Goal: Information Seeking & Learning: Check status

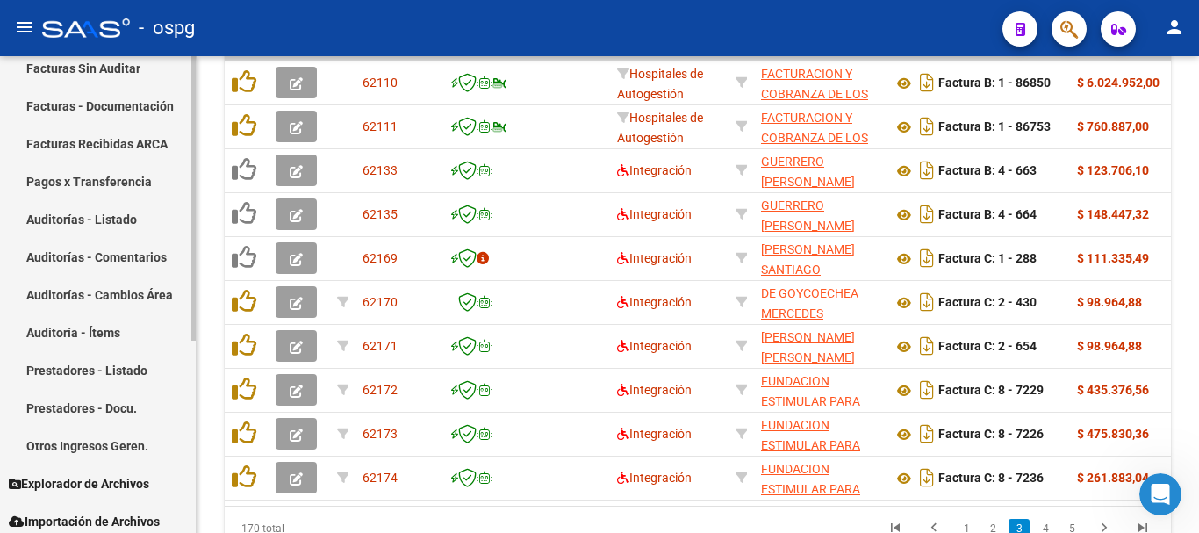
scroll to position [323, 0]
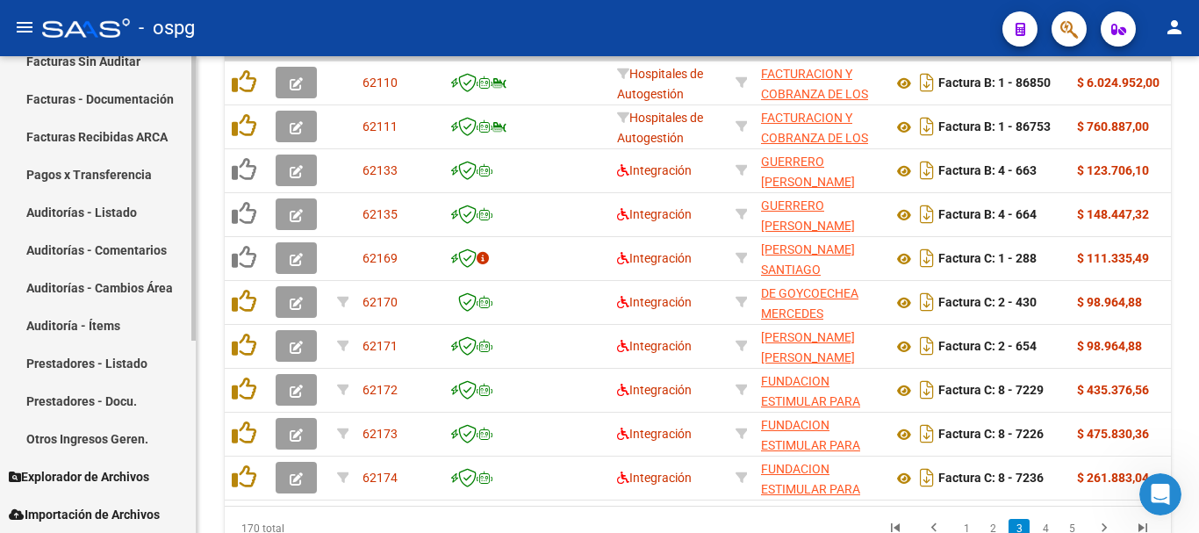
click at [71, 356] on link "Prestadores - Listado" at bounding box center [98, 363] width 196 height 38
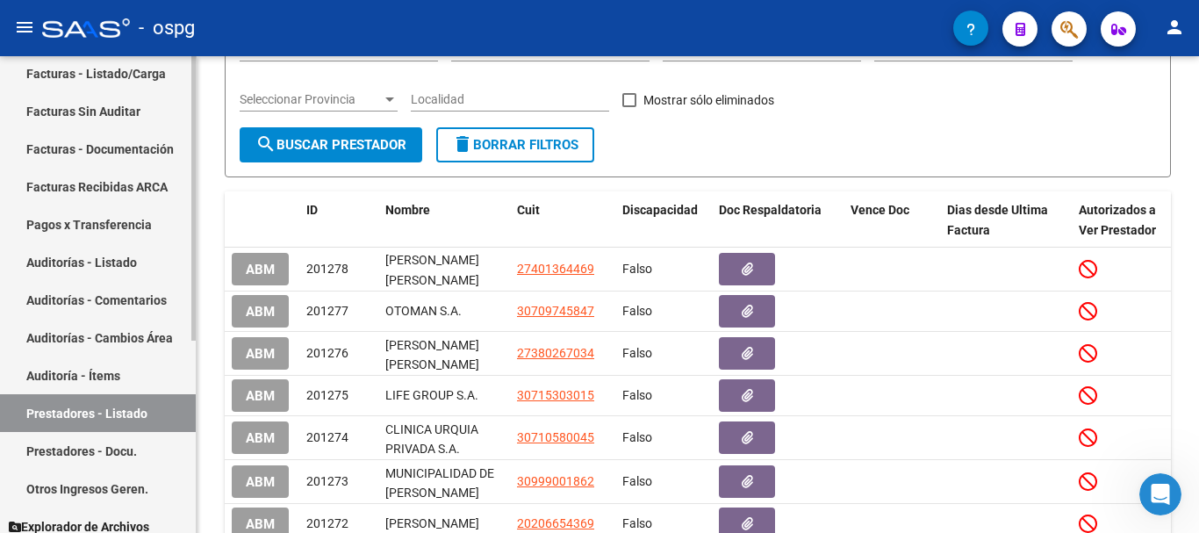
scroll to position [235, 0]
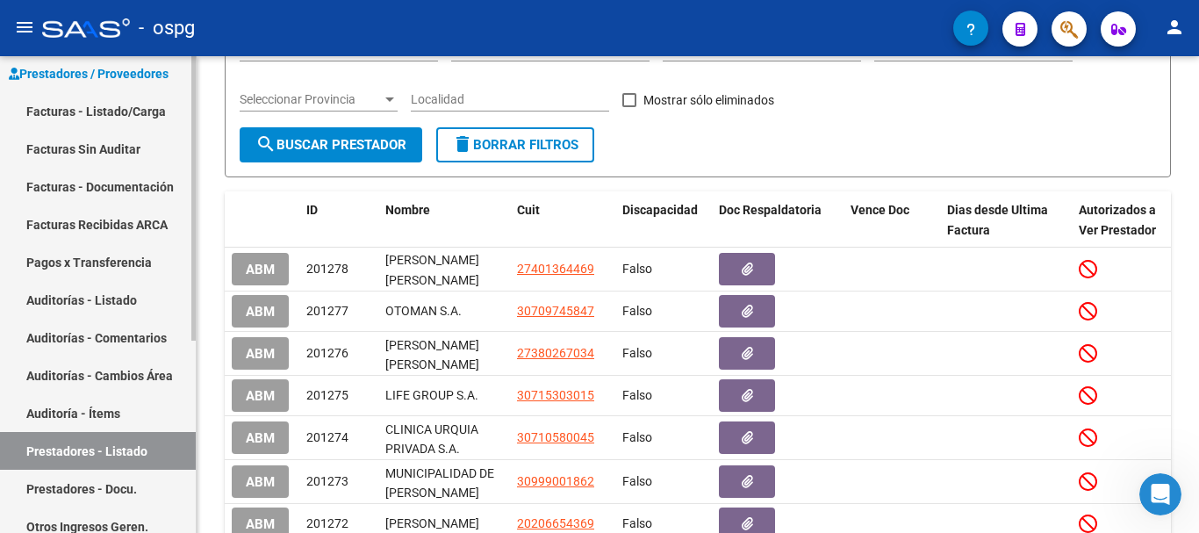
click at [91, 185] on link "Facturas - Documentación" at bounding box center [98, 187] width 196 height 38
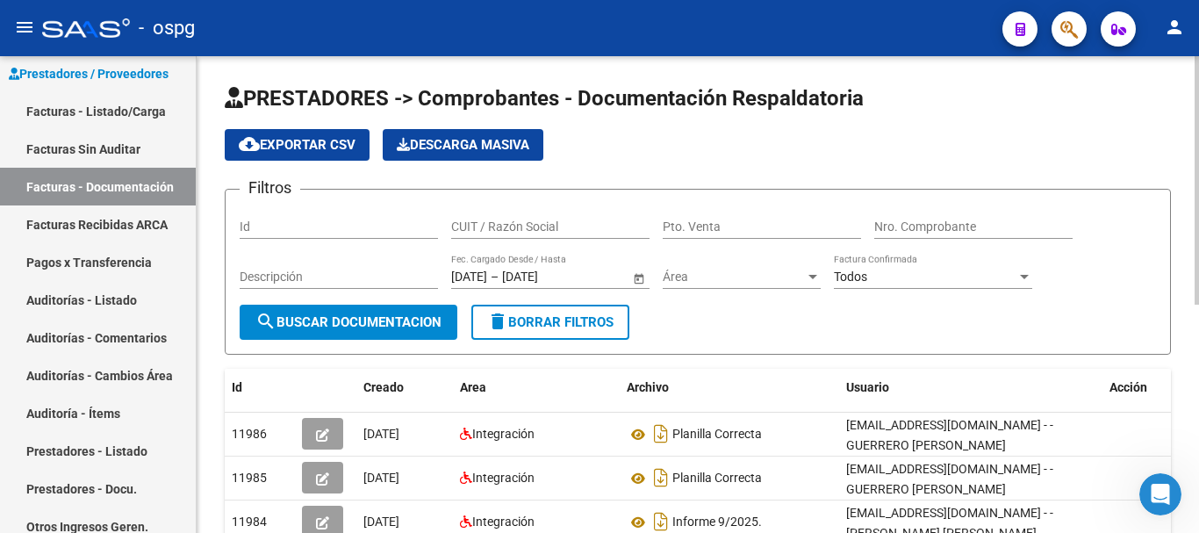
click at [558, 228] on input "CUIT / Razón Social" at bounding box center [550, 227] width 198 height 15
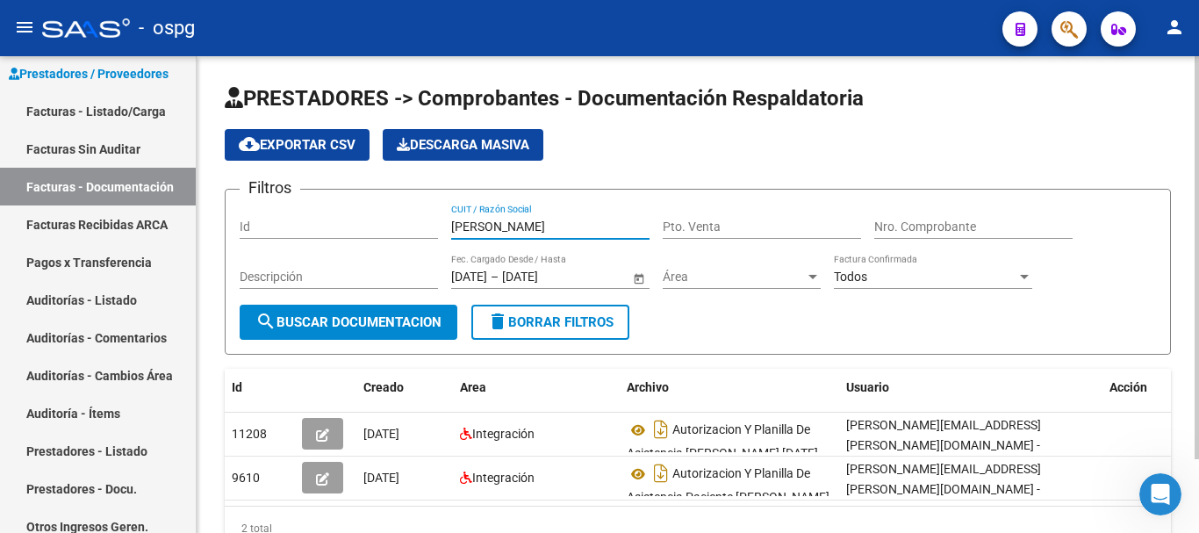
scroll to position [88, 0]
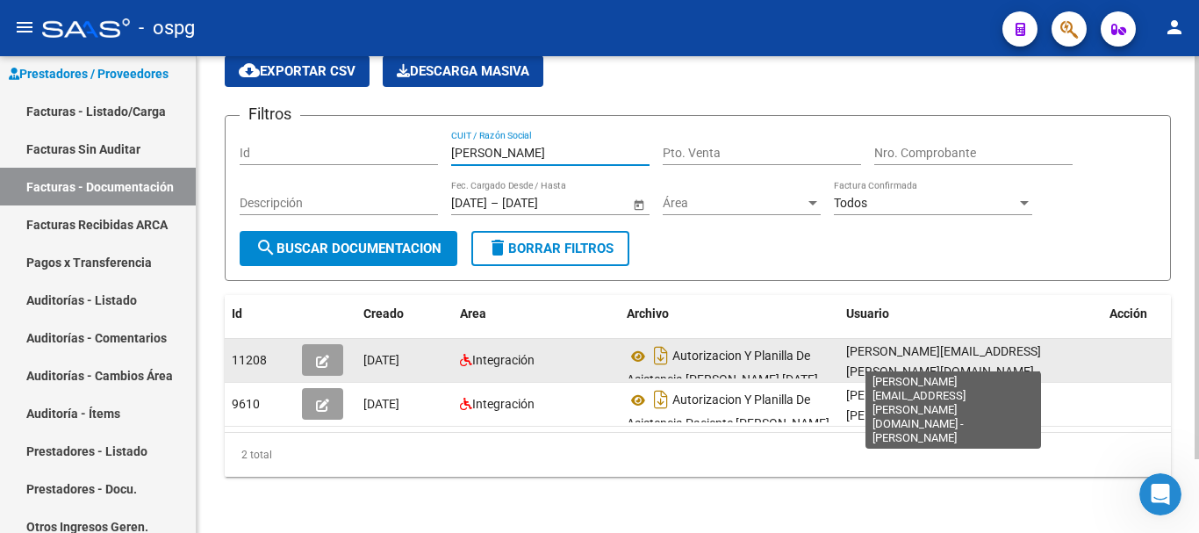
type input "[PERSON_NAME]"
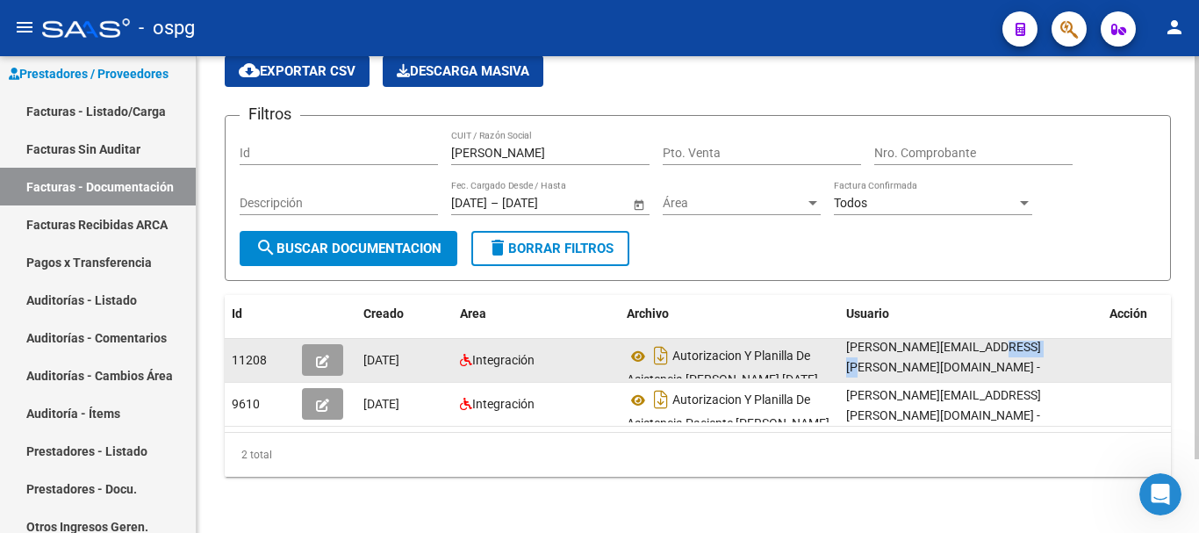
scroll to position [0, 0]
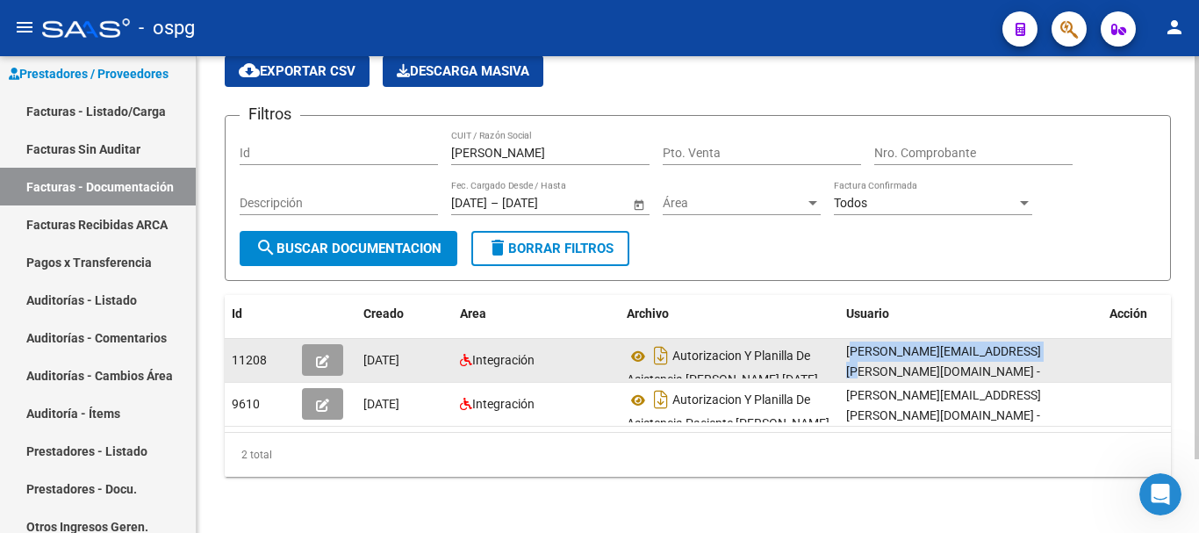
drag, startPoint x: 1013, startPoint y: 341, endPoint x: 853, endPoint y: 339, distance: 159.8
click at [846, 342] on datatable-body-cell "[PERSON_NAME][EMAIL_ADDRESS][PERSON_NAME][DOMAIN_NAME] - [PERSON_NAME]" at bounding box center [970, 360] width 263 height 43
copy span "[PERSON_NAME][EMAIL_ADDRESS][PERSON_NAME][DOMAIN_NAME]"
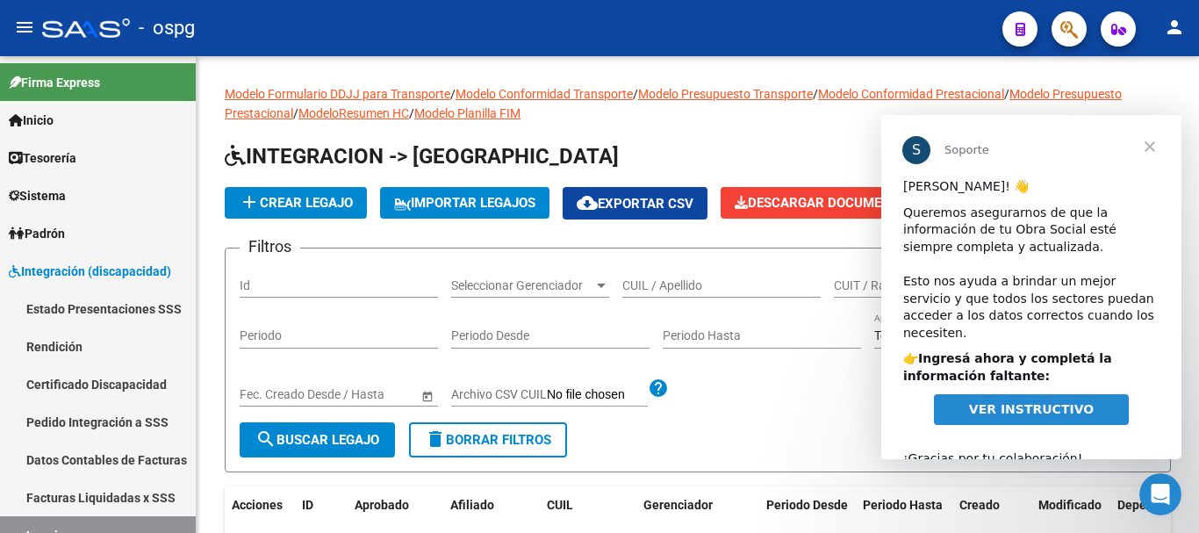
click at [1149, 148] on span "Cerrar" at bounding box center [1150, 146] width 63 height 63
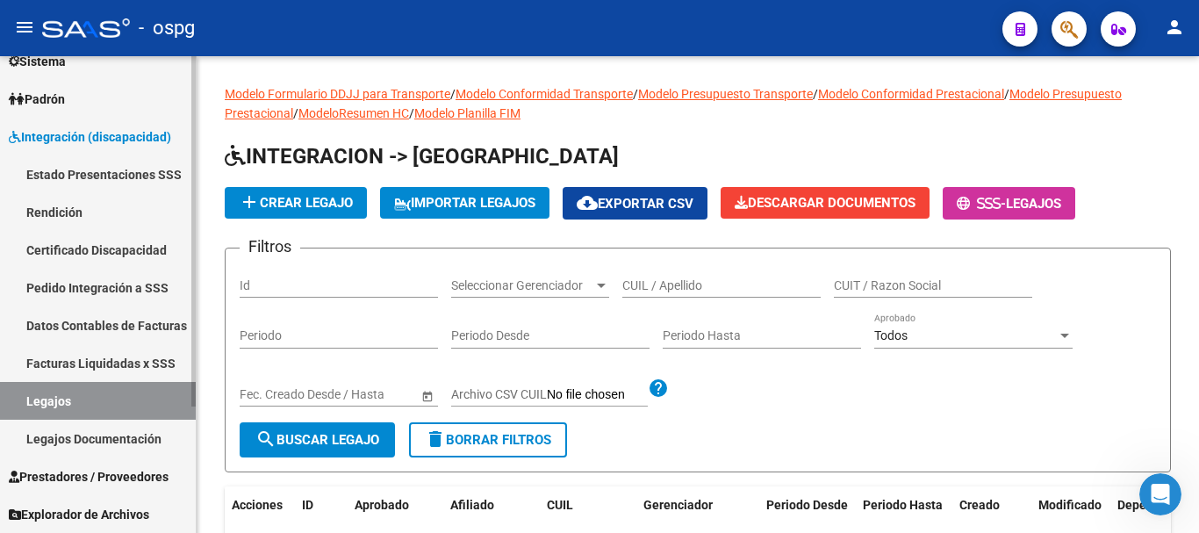
scroll to position [172, 0]
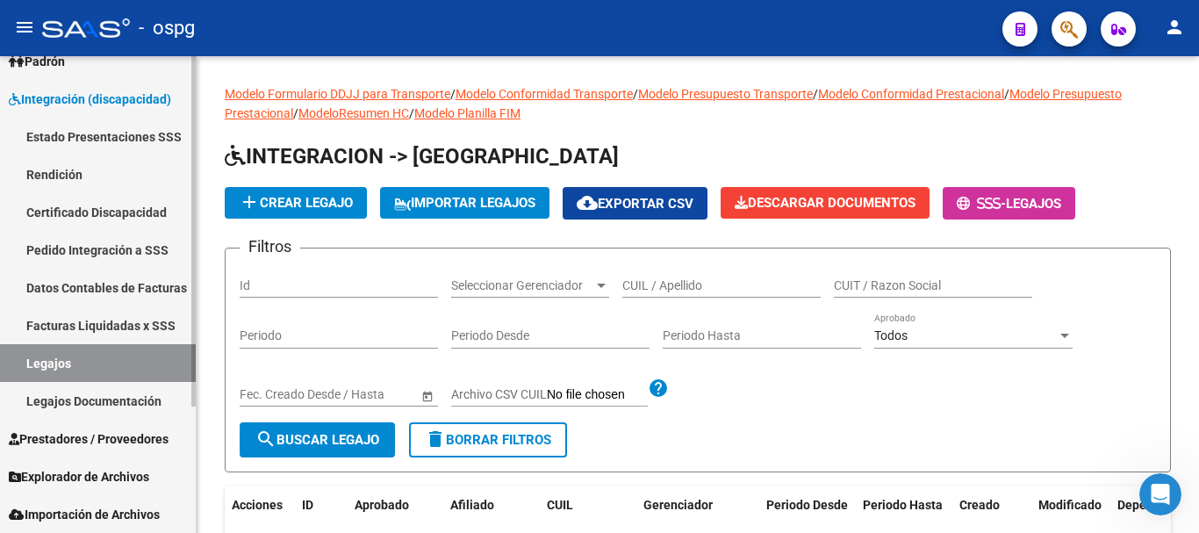
click at [89, 433] on span "Prestadores / Proveedores" at bounding box center [89, 438] width 160 height 19
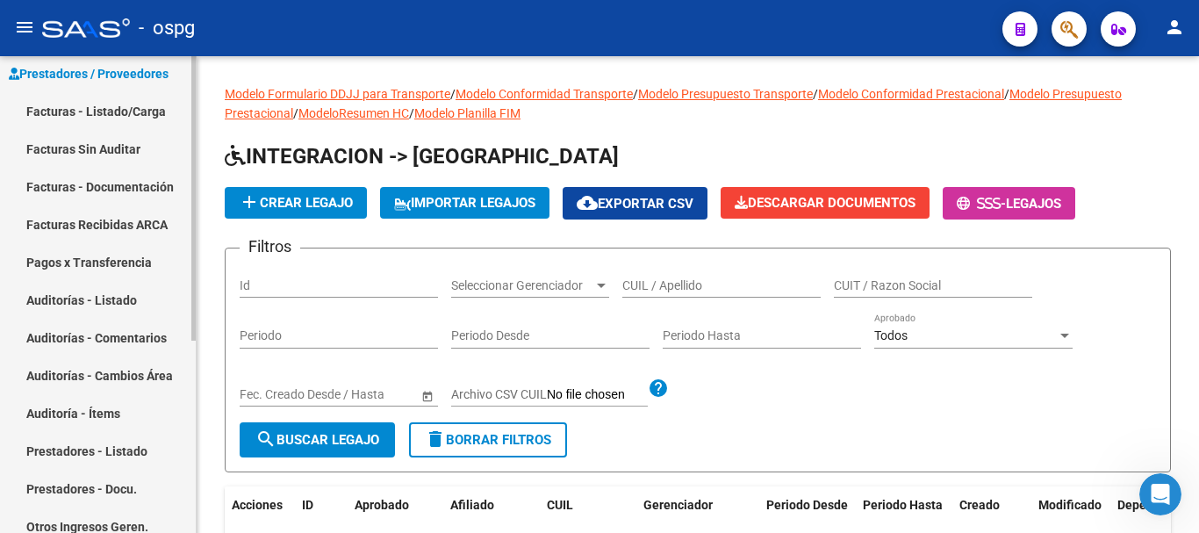
scroll to position [148, 0]
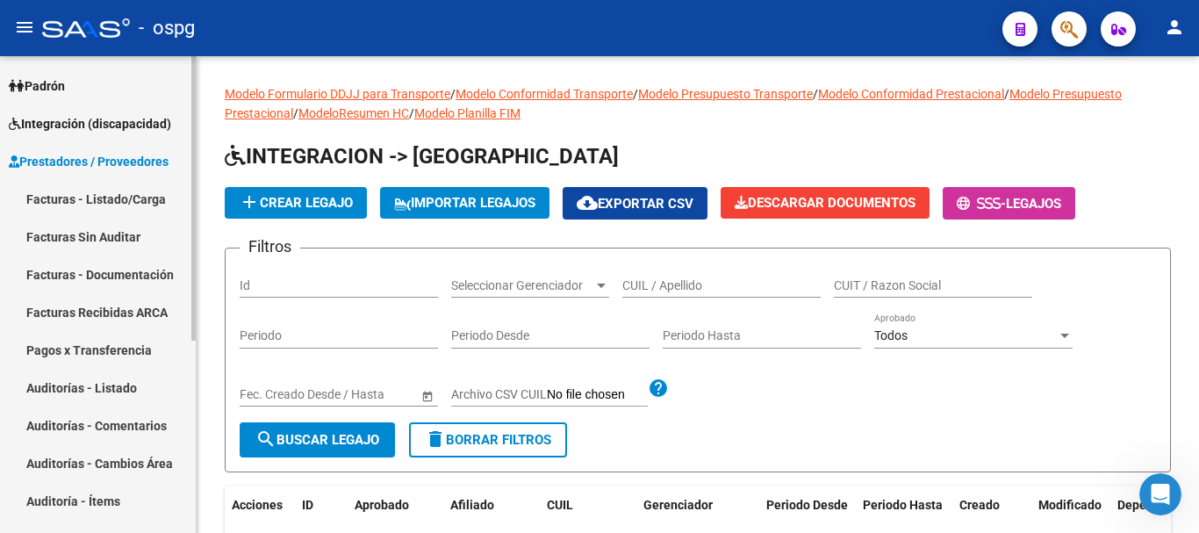
click at [110, 197] on link "Facturas - Listado/Carga" at bounding box center [98, 199] width 196 height 38
click at [87, 204] on link "Facturas - Listado/Carga" at bounding box center [98, 199] width 196 height 38
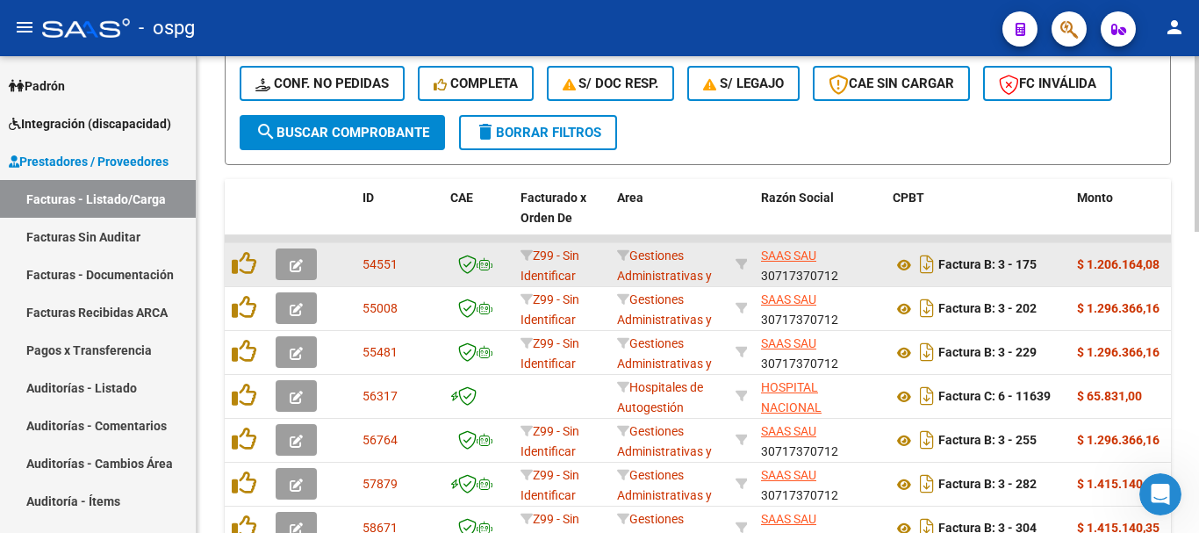
scroll to position [790, 0]
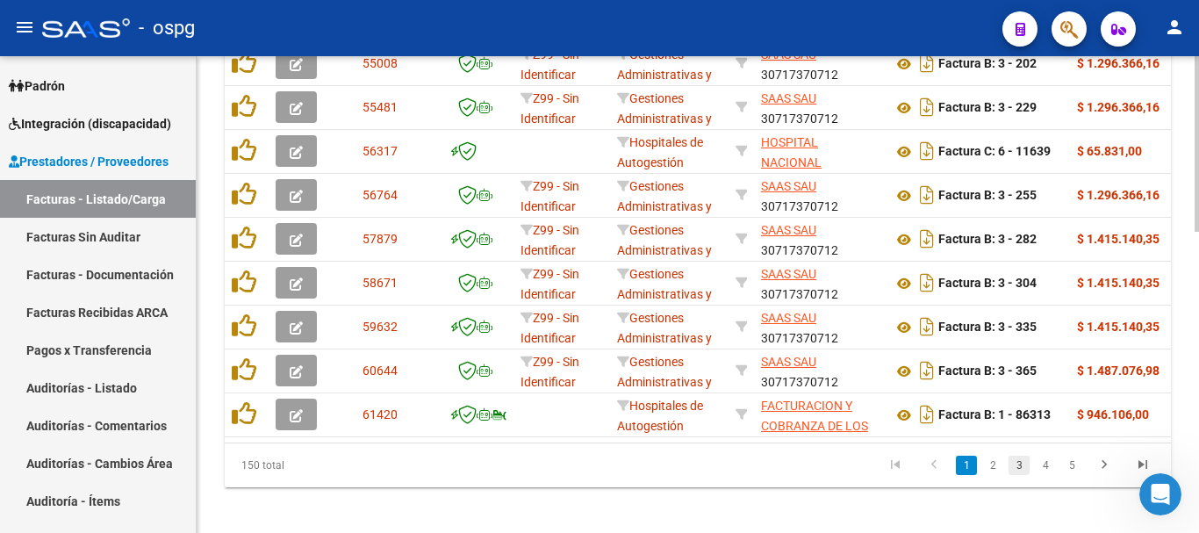
click at [1022, 475] on link "3" at bounding box center [1019, 465] width 21 height 19
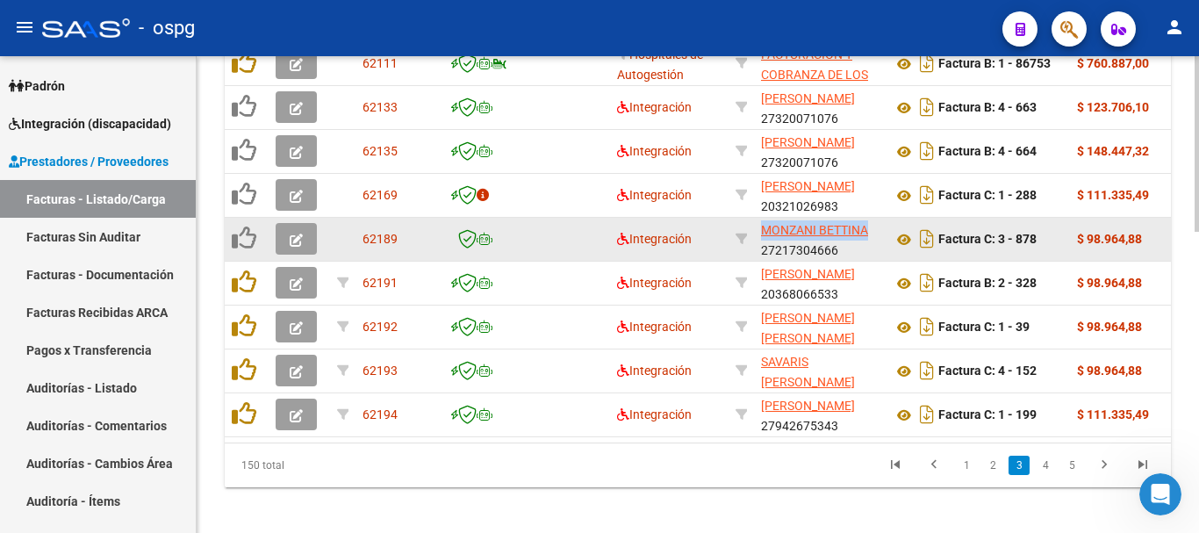
drag, startPoint x: 871, startPoint y: 232, endPoint x: 768, endPoint y: 235, distance: 102.8
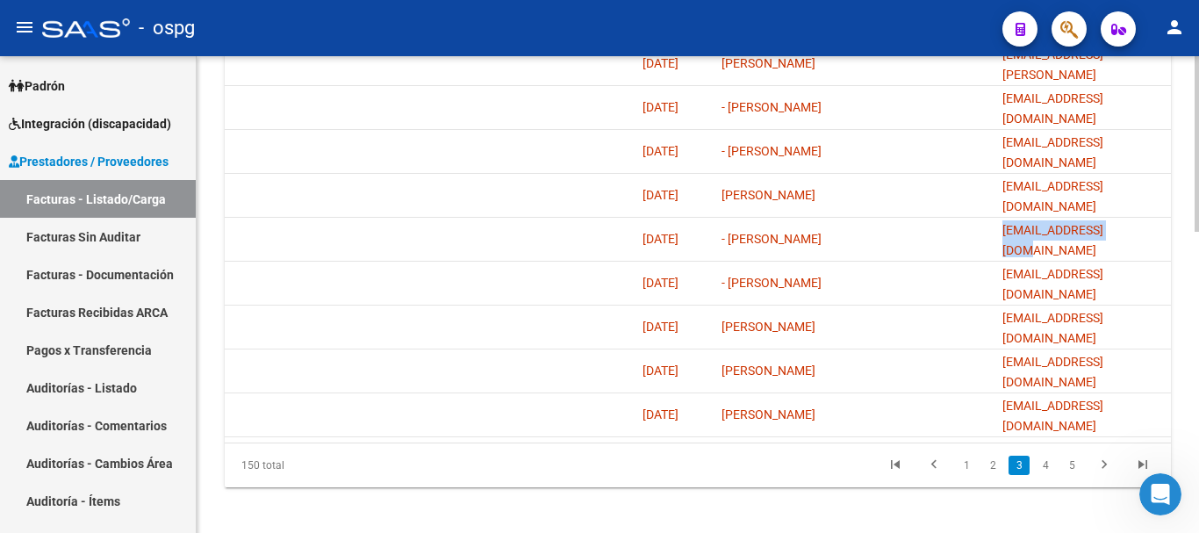
scroll to position [0, 10]
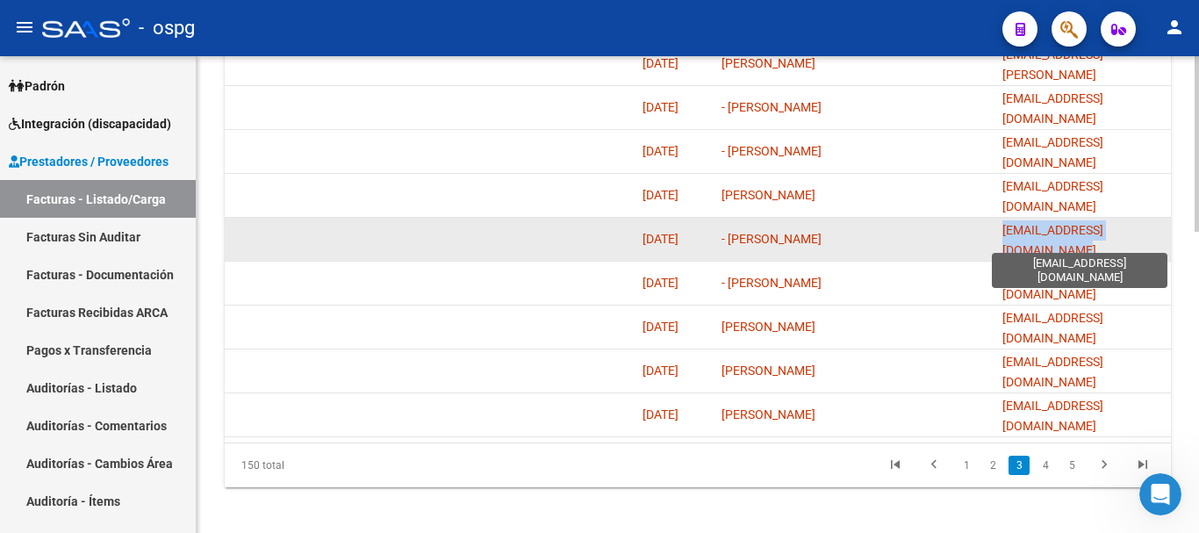
drag, startPoint x: 1004, startPoint y: 239, endPoint x: 1163, endPoint y: 232, distance: 159.1
click at [1104, 232] on span "bettinamonzani@yahoo.com.ar" at bounding box center [1053, 240] width 101 height 34
copy span "bettinamonzani@yahoo.com.ar"
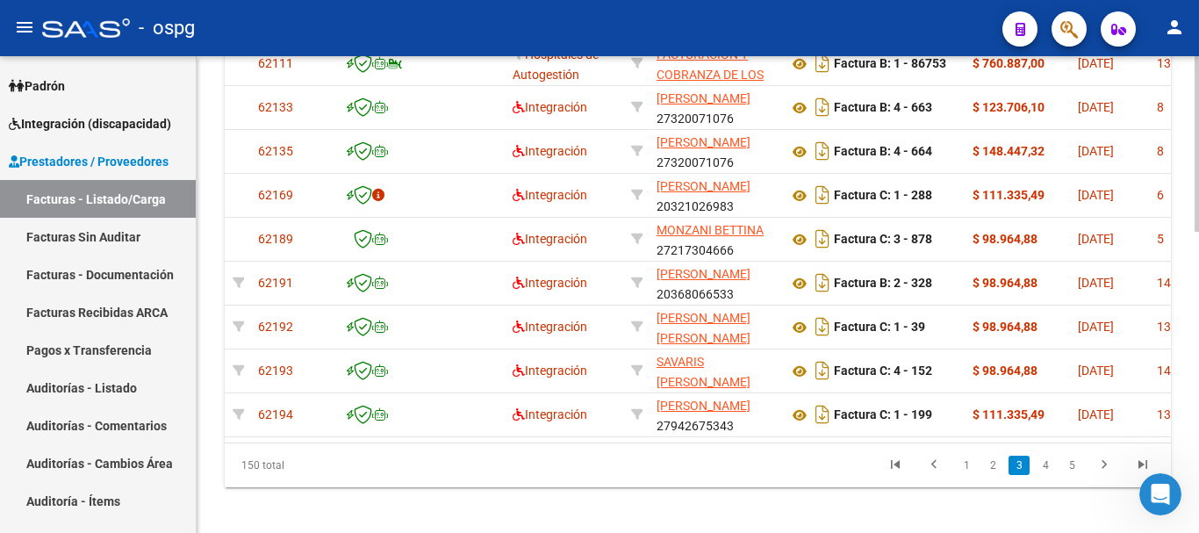
scroll to position [0, 0]
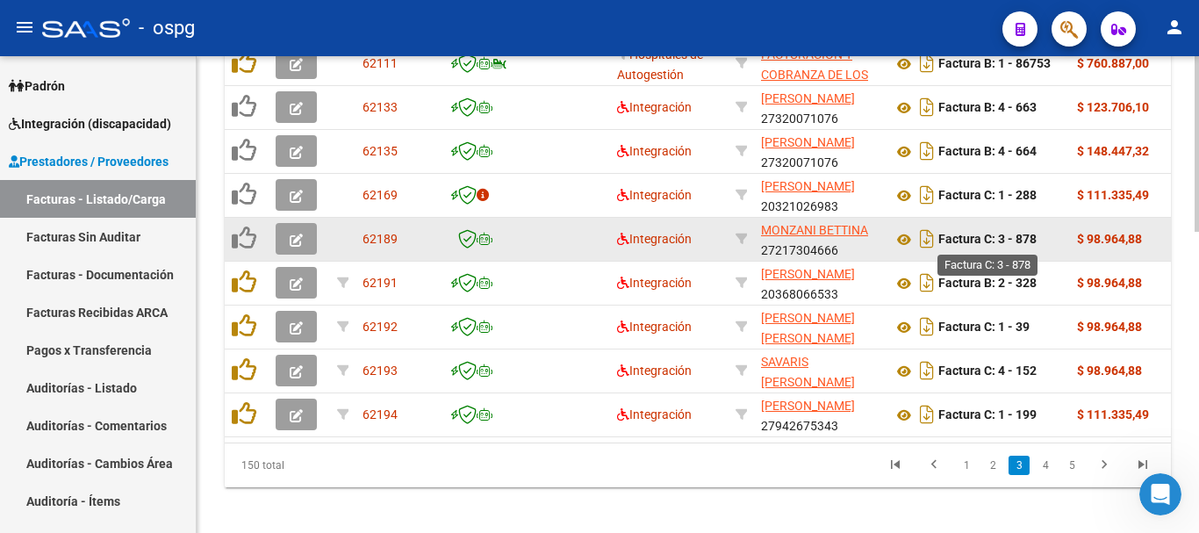
drag, startPoint x: 1044, startPoint y: 240, endPoint x: 1001, endPoint y: 240, distance: 43.0
click at [1001, 240] on div "Factura C: 3 - 878" at bounding box center [978, 239] width 170 height 28
copy strong "3 - 878"
click at [904, 235] on icon at bounding box center [904, 239] width 23 height 21
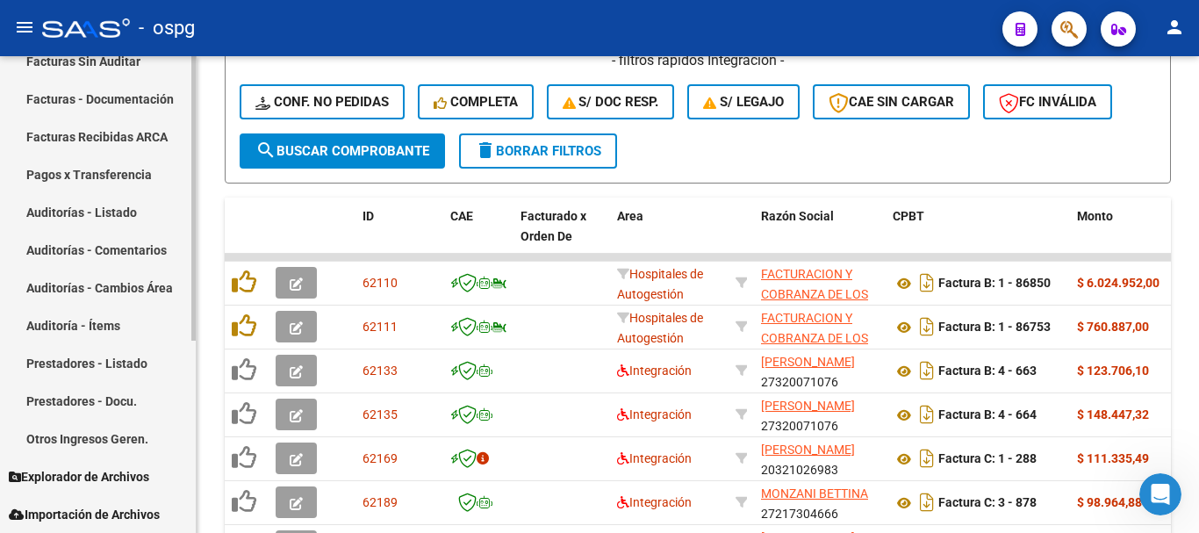
scroll to position [148, 0]
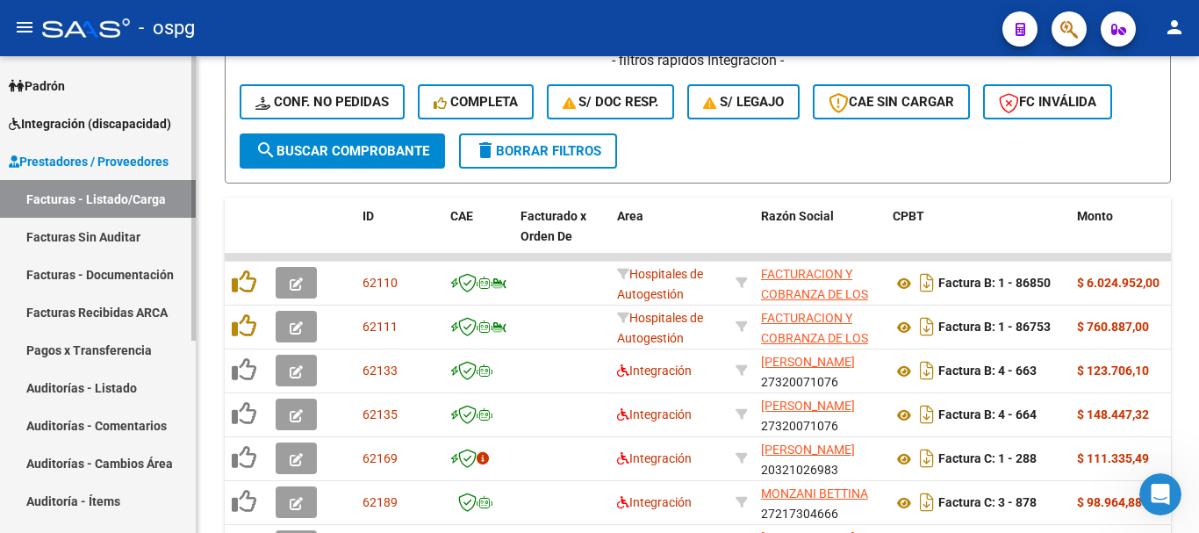
click at [79, 111] on link "Integración (discapacidad)" at bounding box center [98, 123] width 196 height 38
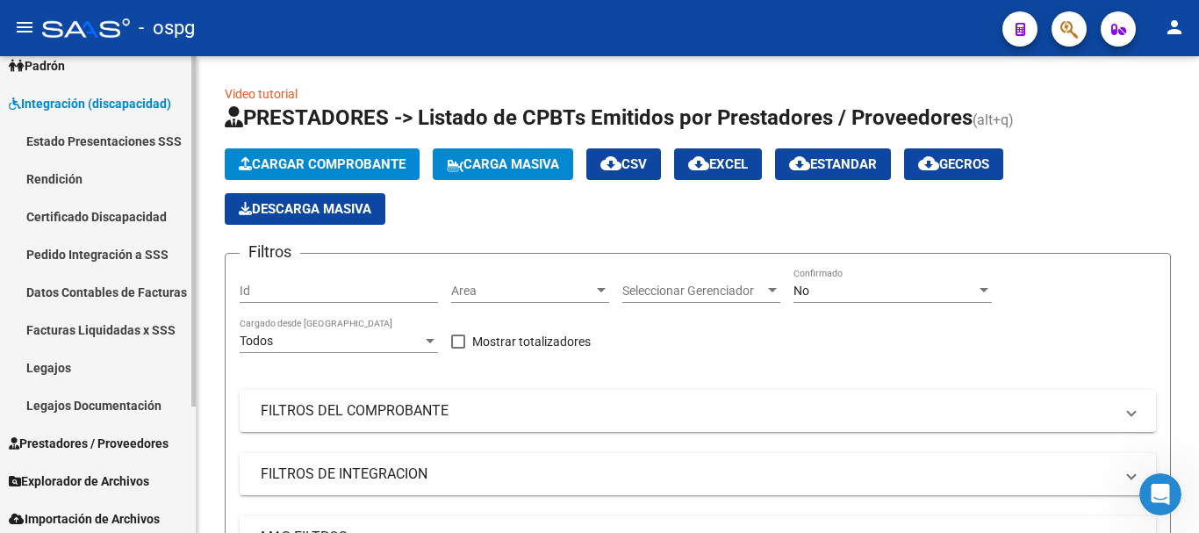
scroll to position [172, 0]
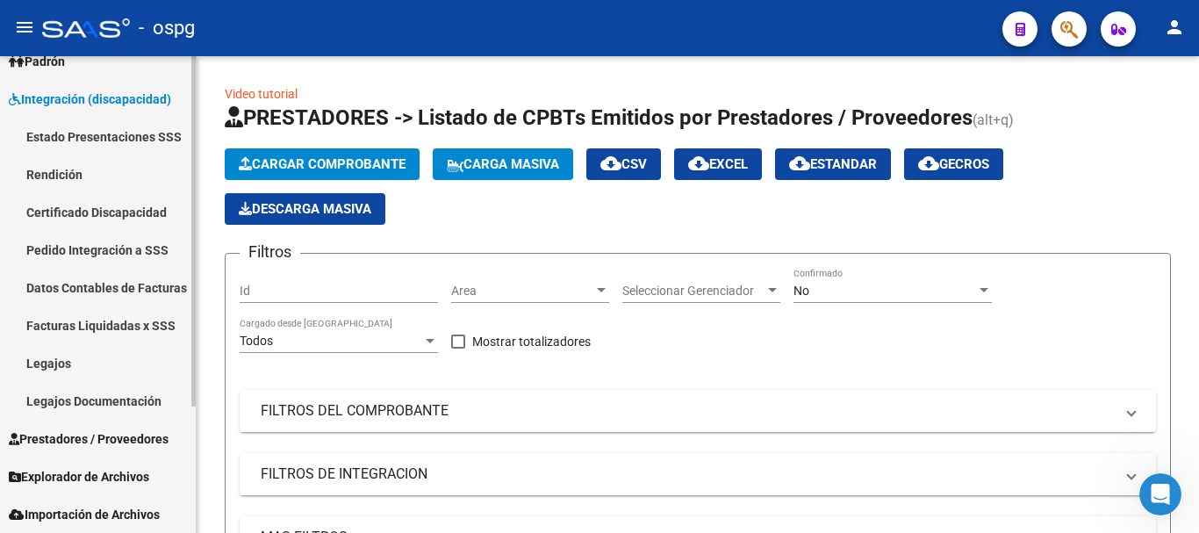
click at [111, 323] on link "Facturas Liquidadas x SSS" at bounding box center [98, 325] width 196 height 38
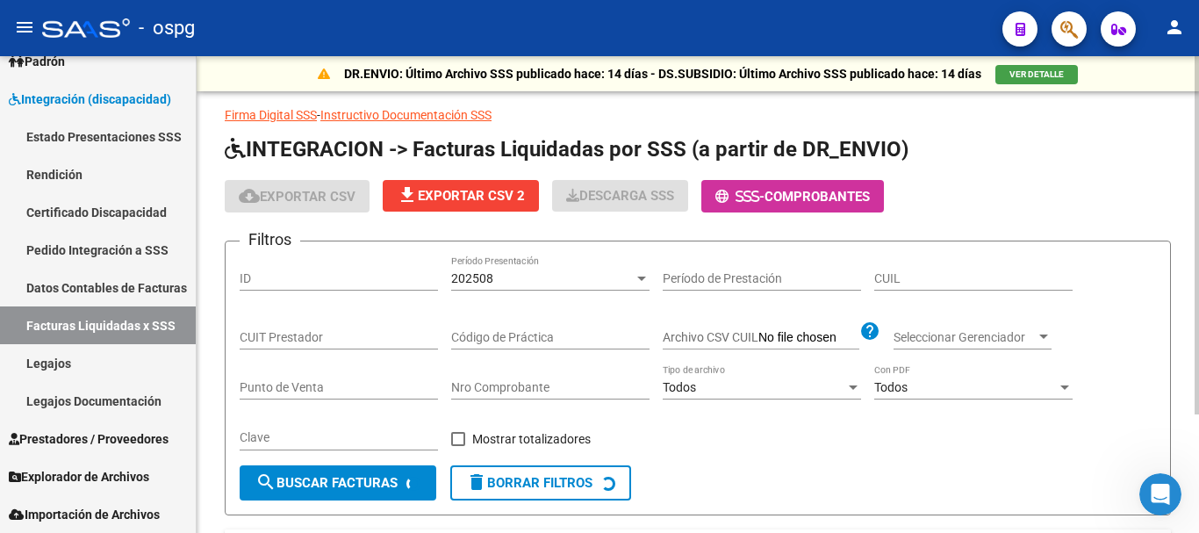
click at [921, 273] on input "CUIL" at bounding box center [974, 278] width 198 height 15
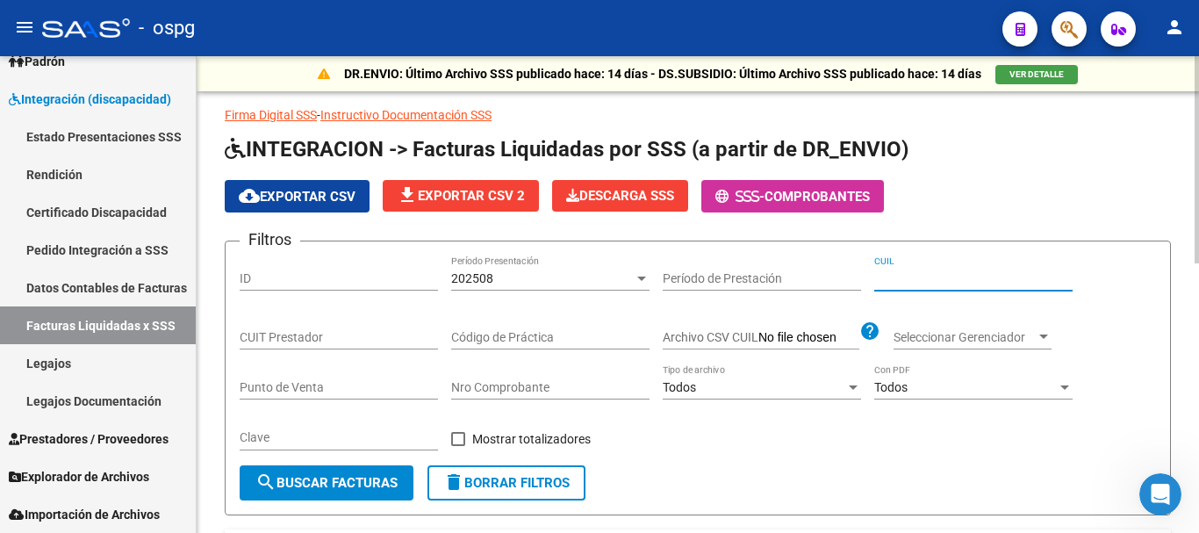
click at [510, 278] on div "202508" at bounding box center [542, 278] width 183 height 15
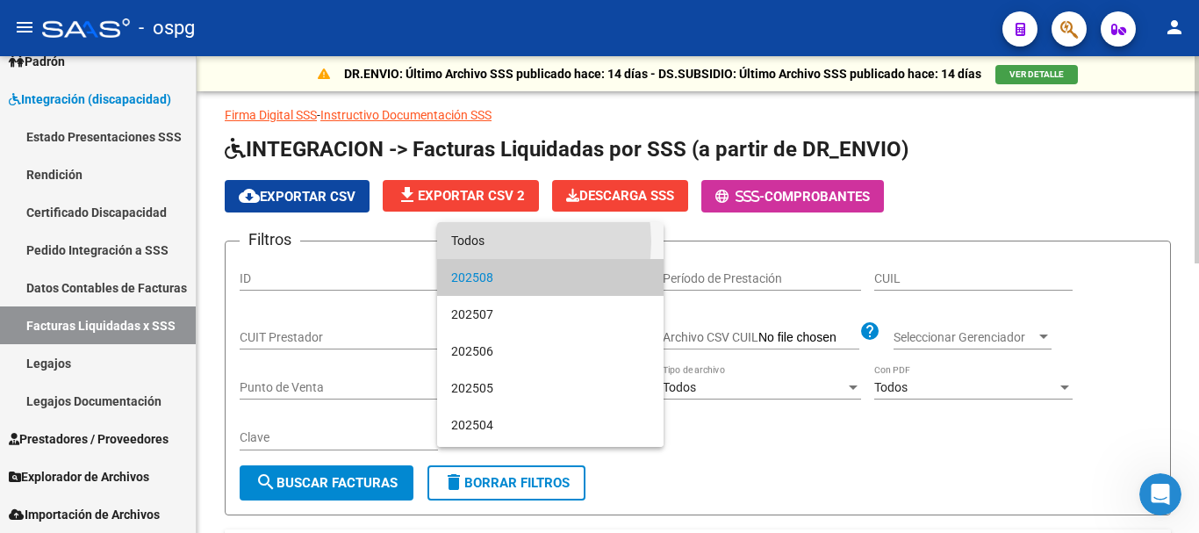
click at [493, 240] on span "Todos" at bounding box center [550, 240] width 198 height 37
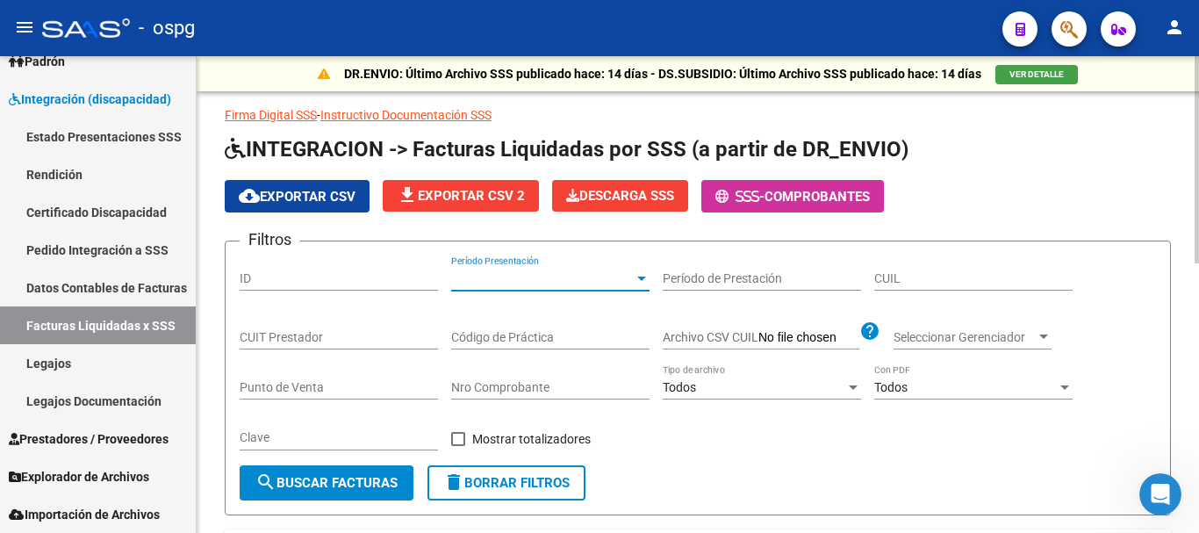
click at [320, 335] on input "CUIT Prestador" at bounding box center [339, 337] width 198 height 15
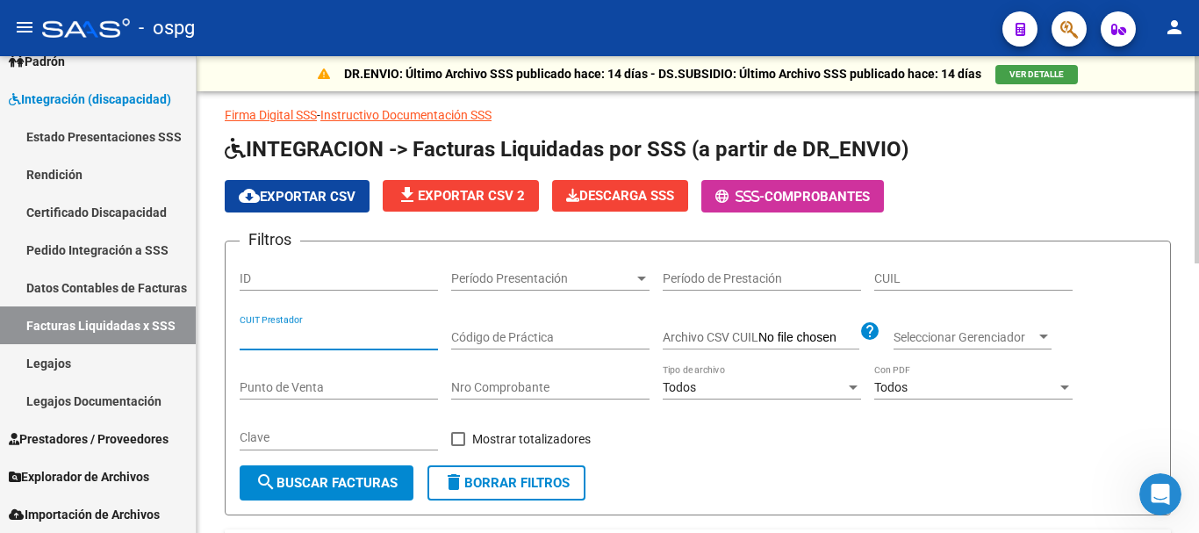
paste input "27-30744603-6"
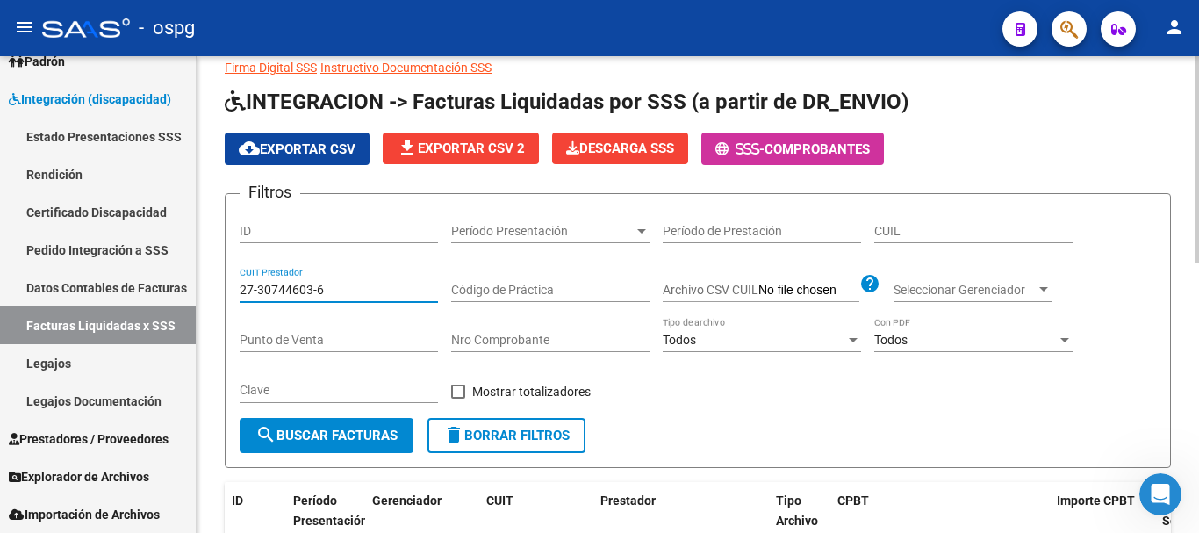
scroll to position [88, 0]
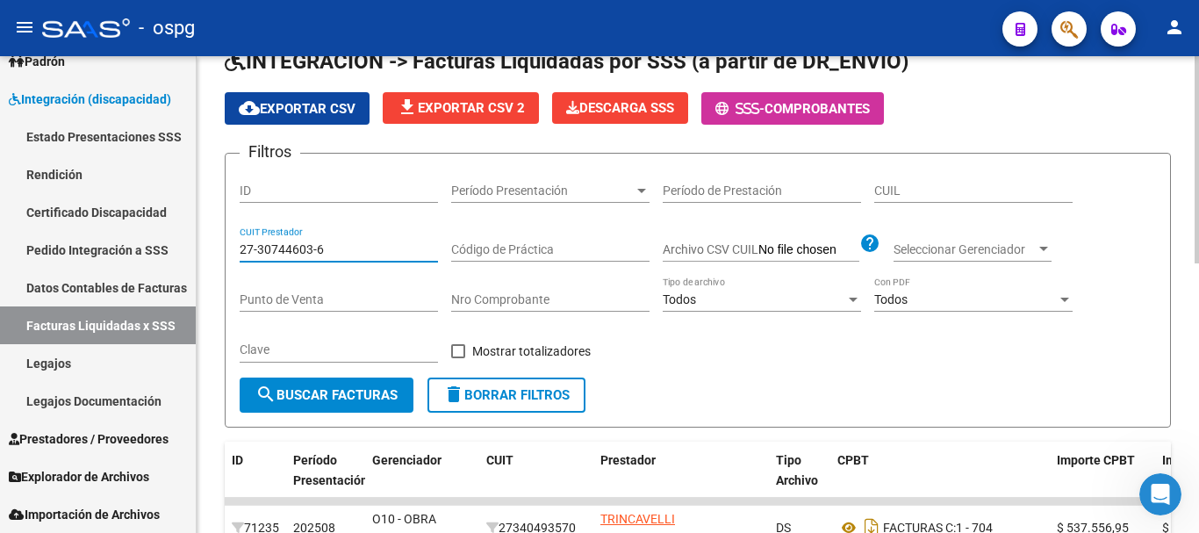
type input "27-30744603-6"
click at [344, 401] on span "search Buscar Facturas" at bounding box center [327, 395] width 142 height 16
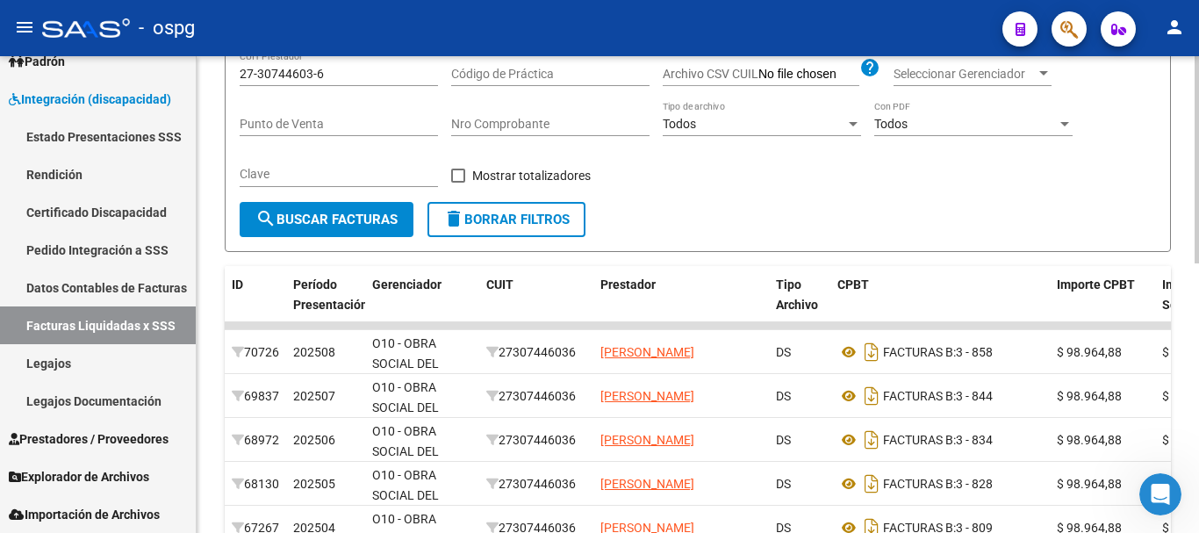
scroll to position [176, 0]
